Goal: Transaction & Acquisition: Purchase product/service

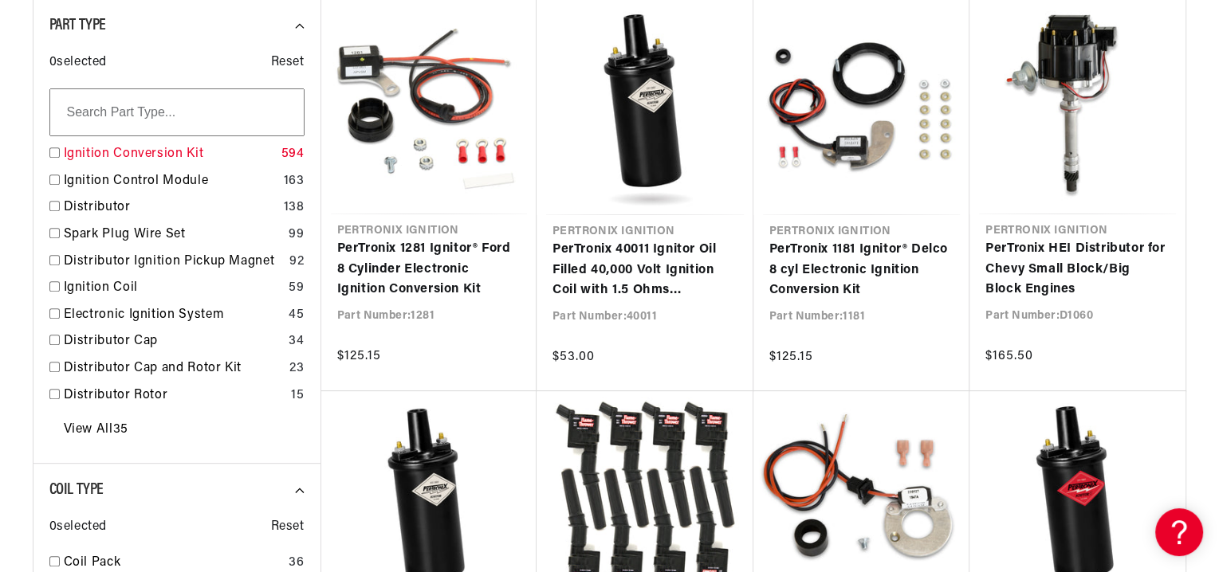
click at [188, 155] on link "Ignition Conversion Kit" at bounding box center [169, 154] width 211 height 21
checkbox input "true"
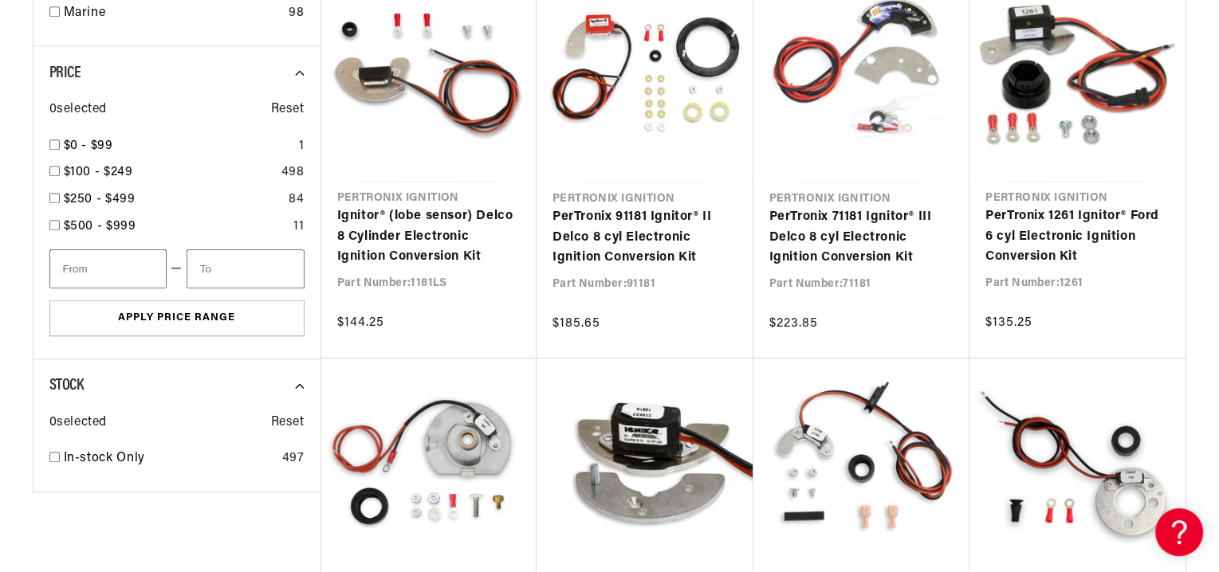
scroll to position [1514, 0]
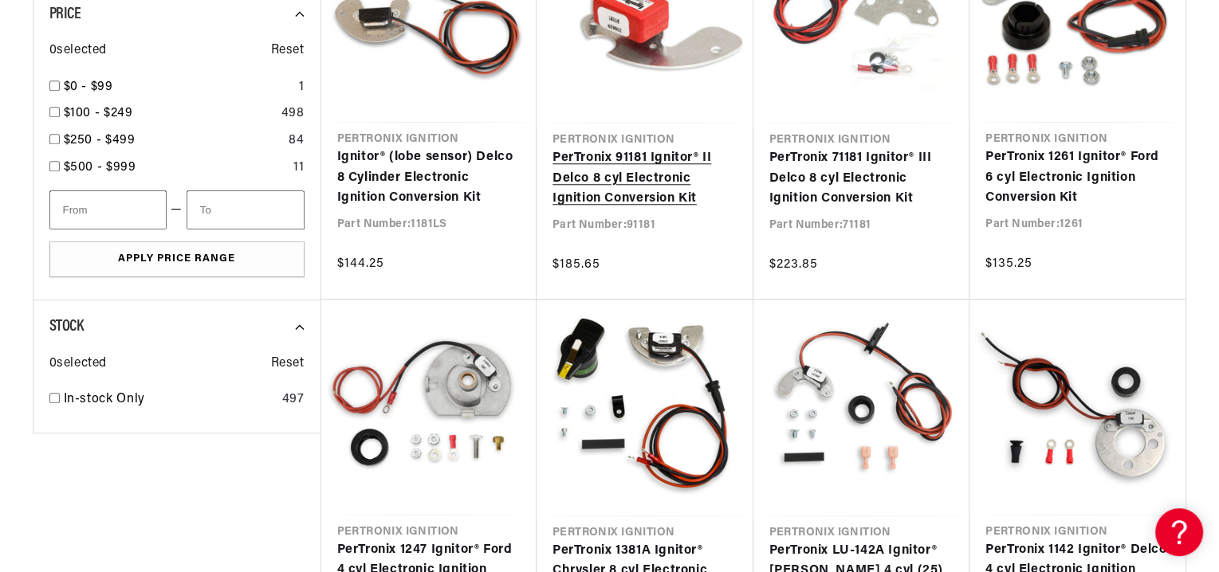
click at [561, 159] on link "PerTronix 91181 Ignitor® II Delco 8 cyl Electronic Ignition Conversion Kit" at bounding box center [644, 178] width 185 height 61
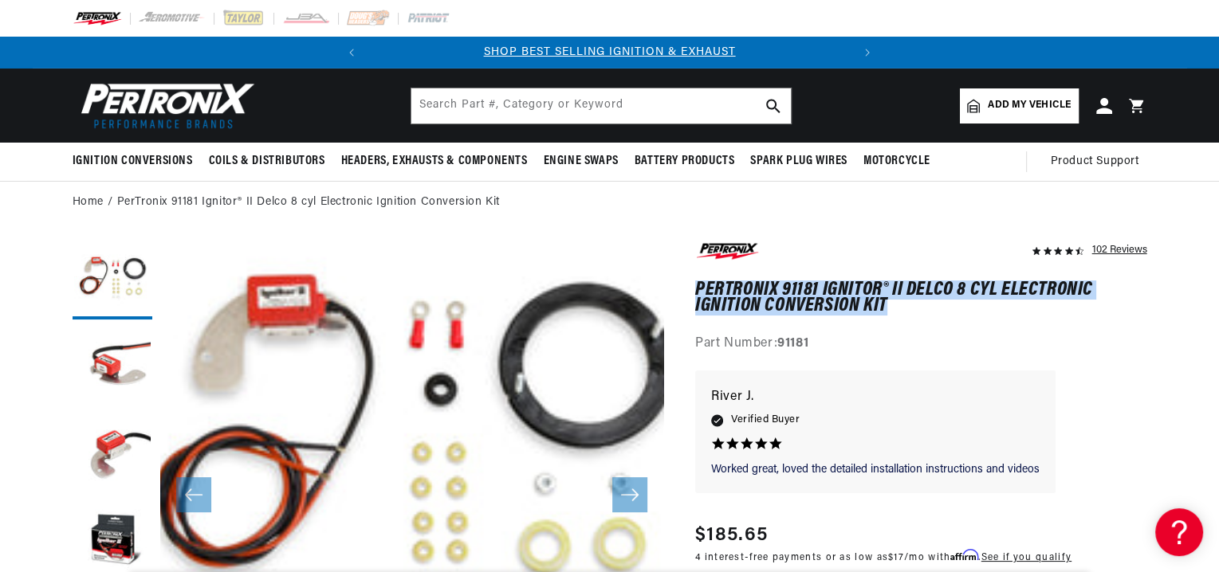
drag, startPoint x: 698, startPoint y: 288, endPoint x: 1139, endPoint y: 311, distance: 441.4
click at [1139, 311] on h1 "PerTronix 91181 Ignitor® II Delco 8 cyl Electronic Ignition Conversion Kit" at bounding box center [921, 298] width 452 height 33
copy h1 "PerTronix 91181 Ignitor® II Delco 8 cyl Electronic Ignition Conversion Kit"
